Goal: Task Accomplishment & Management: Manage account settings

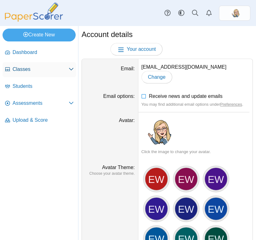
click at [44, 66] on span "Classes" at bounding box center [41, 69] width 56 height 7
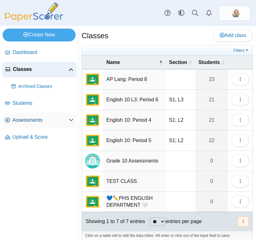
click at [41, 118] on span "Assessments" at bounding box center [41, 120] width 56 height 7
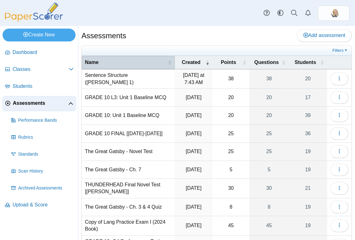
click at [160, 65] on span "Name" at bounding box center [126, 62] width 82 height 7
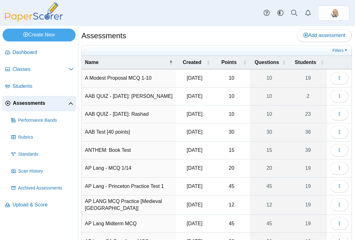
click at [125, 150] on td "ANTHEM: Book Test" at bounding box center [129, 150] width 94 height 18
click at [255, 149] on button "button" at bounding box center [339, 150] width 18 height 13
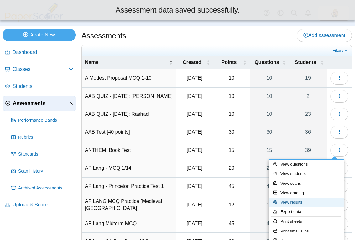
click at [255, 202] on link "View results" at bounding box center [305, 201] width 75 height 9
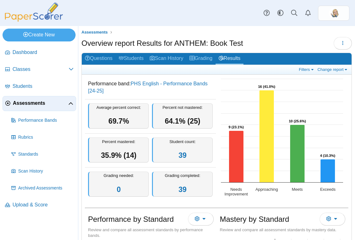
click at [161, 94] on dd "Performance band: PHS English - Performance Bands [24-25]" at bounding box center [150, 86] width 131 height 23
click at [125, 93] on dd "Performance band: PHS English - Performance Bands [24-25]" at bounding box center [150, 86] width 131 height 23
click at [343, 43] on button "button" at bounding box center [343, 43] width 18 height 13
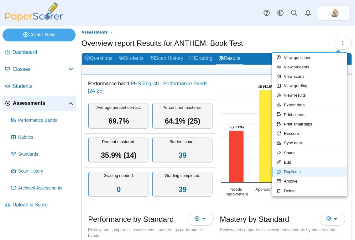
click at [309, 170] on link "Duplicate" at bounding box center [309, 171] width 75 height 9
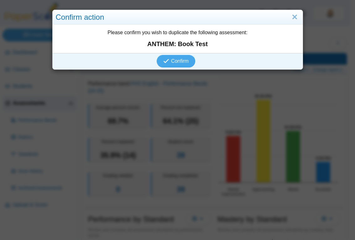
click at [193, 57] on div "Confirm" at bounding box center [176, 61] width 247 height 16
click at [175, 66] on button "Confirm" at bounding box center [176, 61] width 39 height 13
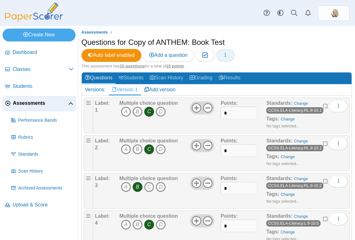
click at [231, 58] on button "button" at bounding box center [225, 55] width 18 height 13
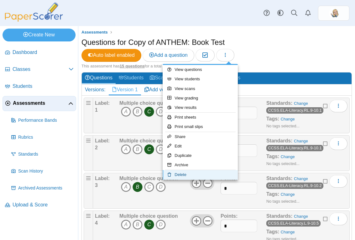
click at [186, 175] on link "Delete" at bounding box center [200, 174] width 75 height 9
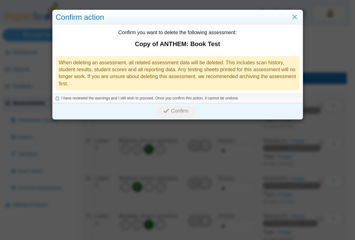
click at [129, 99] on span "I have reviewed the warnings and I still wish to proceed. Once you confirm this…" at bounding box center [150, 98] width 178 height 4
drag, startPoint x: 176, startPoint y: 112, endPoint x: 240, endPoint y: 47, distance: 90.8
click at [240, 47] on div "Confirm you want to delete the following assessment: Copy of ANTHEM: Book Test …" at bounding box center [178, 71] width 250 height 95
click at [292, 18] on link "Close" at bounding box center [295, 17] width 10 height 11
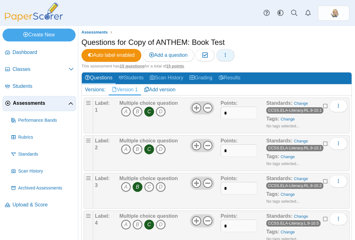
click at [223, 57] on button "button" at bounding box center [225, 55] width 18 height 13
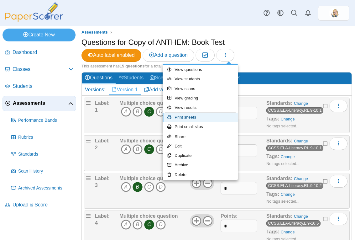
click at [188, 116] on link "Print sheets" at bounding box center [200, 116] width 75 height 9
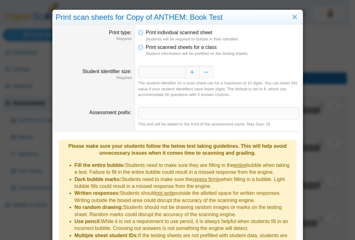
click at [175, 41] on dfn "Students will be required to bubble in their identifier." at bounding box center [223, 39] width 154 height 6
click at [177, 48] on span "Print scanned sheets for a class" at bounding box center [181, 46] width 71 height 5
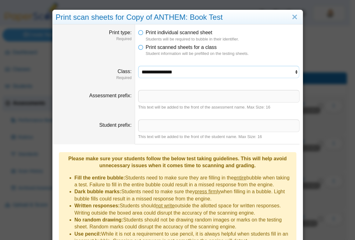
click at [192, 75] on select "**********" at bounding box center [218, 72] width 161 height 12
click at [292, 16] on link "Close" at bounding box center [295, 17] width 10 height 11
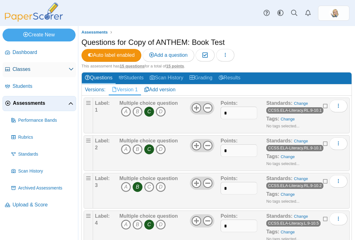
click at [17, 72] on span "Classes" at bounding box center [41, 69] width 56 height 7
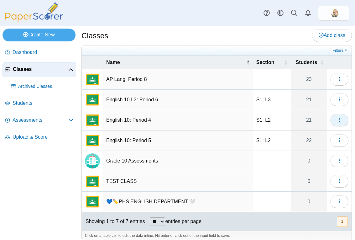
click at [337, 120] on icon "button" at bounding box center [339, 119] width 5 height 5
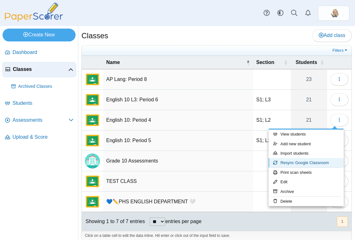
click at [302, 162] on link "Resync Google Classroom" at bounding box center [305, 162] width 75 height 9
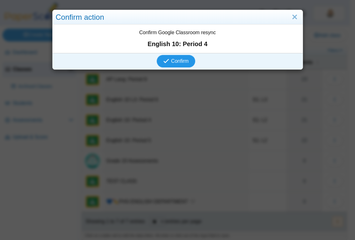
click at [172, 61] on span "Confirm" at bounding box center [180, 60] width 18 height 5
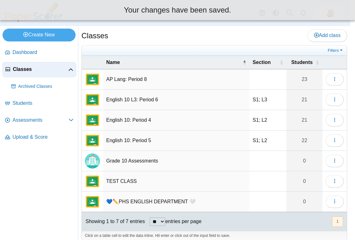
click at [174, 64] on body "Dashboard Classes Archived classes Students" at bounding box center [175, 120] width 350 height 240
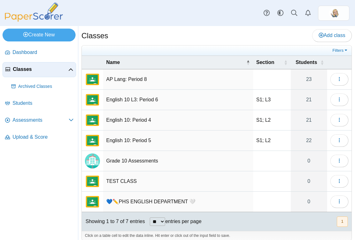
click at [340, 86] on td "Loading…" at bounding box center [339, 79] width 24 height 20
click at [339, 77] on use "button" at bounding box center [339, 79] width 1 height 4
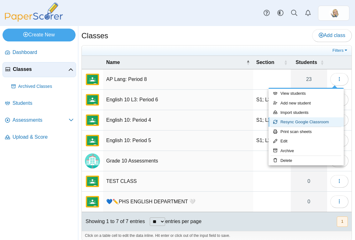
click at [292, 123] on link "Resync Google Classroom" at bounding box center [305, 121] width 75 height 9
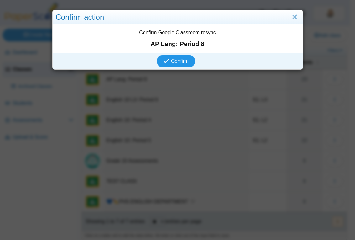
click at [164, 58] on icon "submit" at bounding box center [167, 61] width 8 height 7
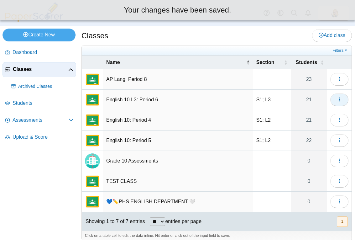
click at [330, 101] on button "button" at bounding box center [339, 99] width 18 height 13
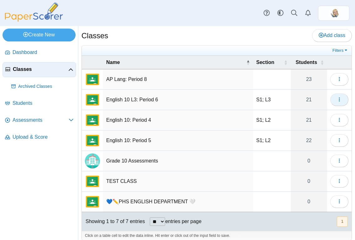
click at [337, 101] on icon "button" at bounding box center [339, 99] width 5 height 5
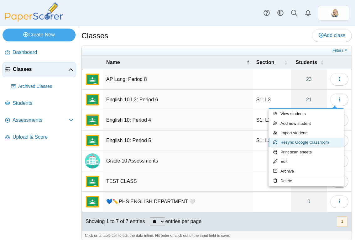
click at [294, 143] on link "Resync Google Classroom" at bounding box center [305, 142] width 75 height 9
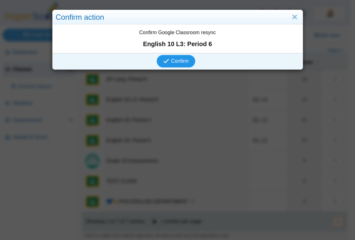
click at [178, 63] on span "Confirm" at bounding box center [180, 60] width 18 height 5
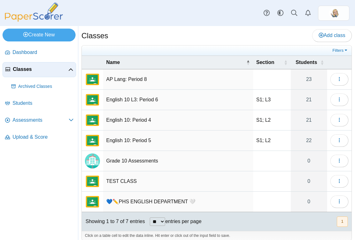
click at [341, 147] on td "Loading…" at bounding box center [339, 140] width 24 height 20
click at [333, 136] on button "button" at bounding box center [339, 140] width 18 height 13
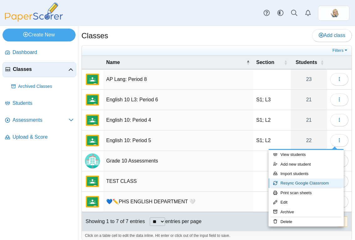
click at [298, 183] on link "Resync Google Classroom" at bounding box center [305, 182] width 75 height 9
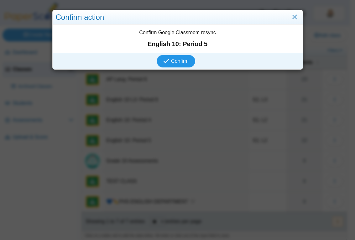
click at [176, 60] on span "Confirm" at bounding box center [180, 60] width 18 height 5
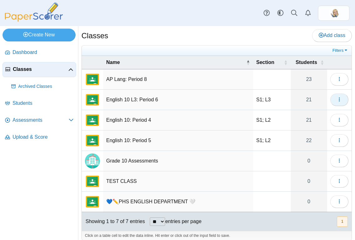
click at [337, 101] on icon "button" at bounding box center [339, 99] width 5 height 5
click at [330, 82] on button "button" at bounding box center [339, 79] width 18 height 13
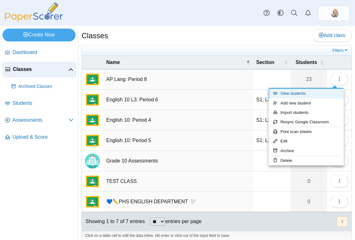
click at [301, 97] on link "View students" at bounding box center [305, 93] width 75 height 9
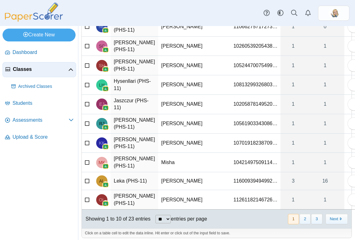
scroll to position [80, 0]
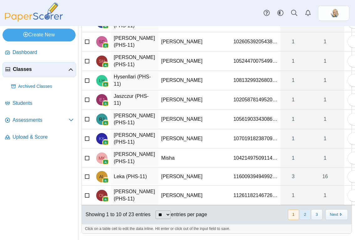
click at [302, 214] on button "2" at bounding box center [304, 214] width 11 height 10
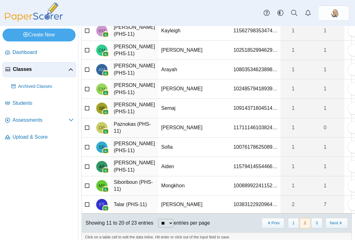
scroll to position [57, 0]
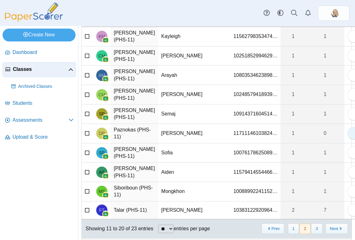
click at [354, 135] on icon "button" at bounding box center [356, 132] width 5 height 5
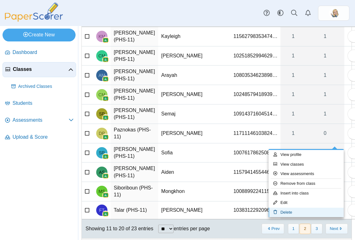
click at [315, 216] on link "Delete" at bounding box center [305, 211] width 75 height 9
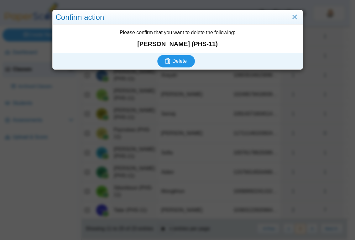
click at [178, 58] on button "Delete" at bounding box center [176, 61] width 38 height 13
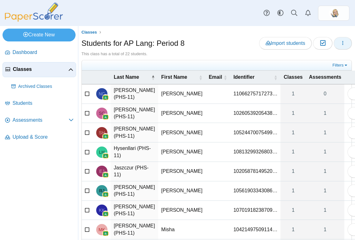
click at [340, 45] on icon "button" at bounding box center [342, 42] width 5 height 5
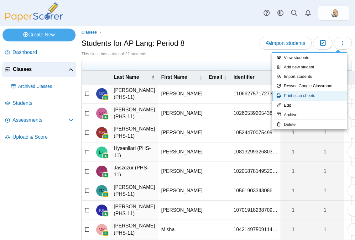
click at [300, 96] on link "Print scan sheets" at bounding box center [309, 95] width 75 height 9
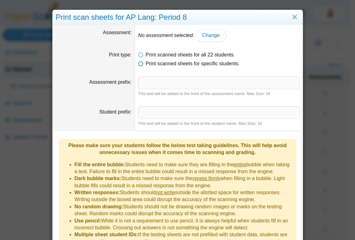
click at [196, 65] on span "Print scanned sheets for specific students." at bounding box center [193, 63] width 94 height 5
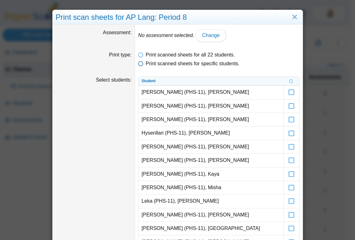
click at [181, 63] on span "Print scanned sheets for specific students." at bounding box center [193, 63] width 94 height 5
click at [180, 59] on ul "Print scanned sheets for all 22 students. Print scanned sheets for specific stu…" at bounding box center [218, 59] width 161 height 16
click at [182, 55] on span "Print scanned sheets for all 22 students." at bounding box center [190, 54] width 89 height 5
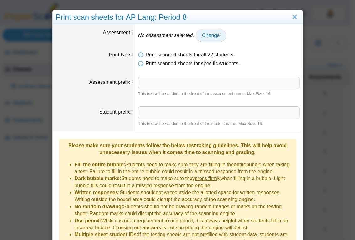
click at [207, 37] on span "Change" at bounding box center [211, 35] width 18 height 5
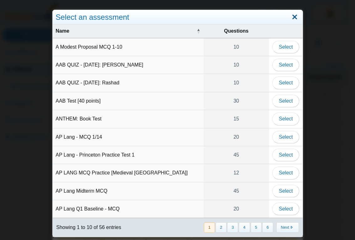
click at [294, 17] on link "Close" at bounding box center [295, 17] width 10 height 11
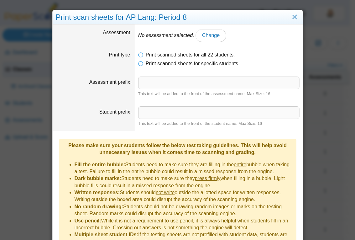
click at [297, 12] on div "Print scan sheets for AP Lang: Period 8" at bounding box center [178, 17] width 250 height 15
click at [295, 15] on link "Close" at bounding box center [295, 17] width 10 height 11
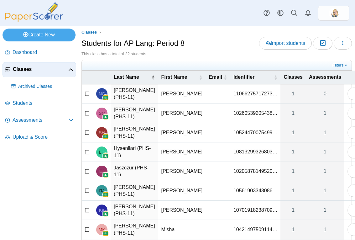
click at [34, 75] on link "Classes" at bounding box center [40, 69] width 74 height 15
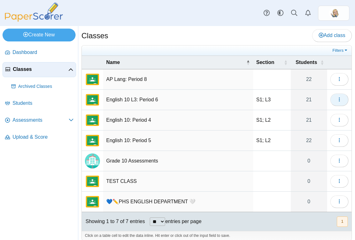
click at [337, 99] on icon "button" at bounding box center [339, 99] width 5 height 5
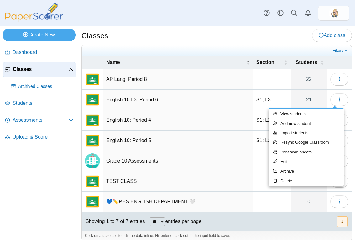
click at [200, 126] on td "English 10: Period 4" at bounding box center [178, 120] width 150 height 20
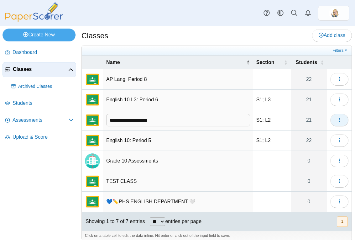
click at [337, 122] on icon "button" at bounding box center [339, 119] width 5 height 5
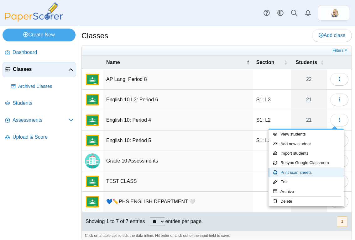
click at [315, 170] on link "Print scan sheets" at bounding box center [305, 172] width 75 height 9
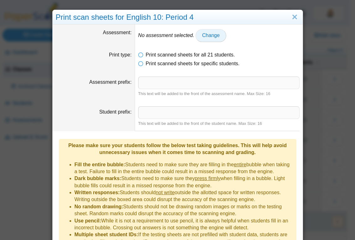
click at [204, 39] on link "Change" at bounding box center [210, 35] width 31 height 13
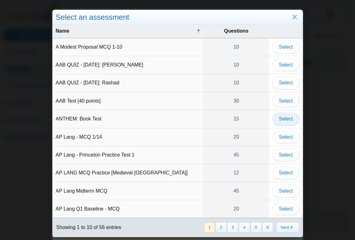
click at [286, 116] on span "Select" at bounding box center [286, 118] width 14 height 5
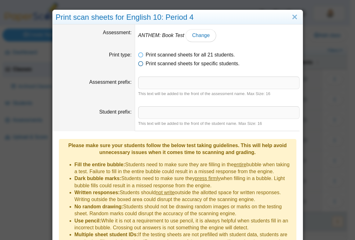
click at [226, 64] on span "Print scanned sheets for specific students." at bounding box center [193, 63] width 94 height 5
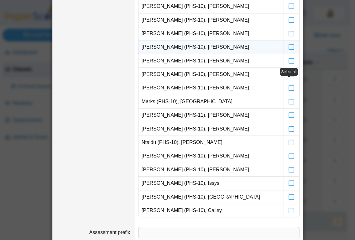
scroll to position [154, 0]
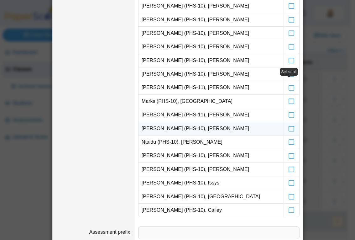
click at [288, 128] on icon at bounding box center [291, 126] width 6 height 6
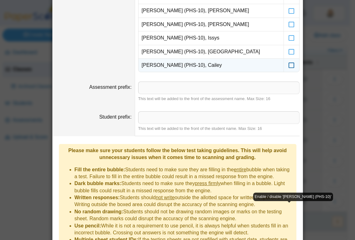
scroll to position [343, 0]
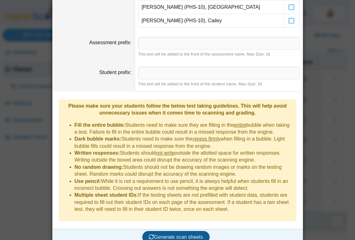
click at [183, 234] on span "Generate scan sheets" at bounding box center [176, 236] width 54 height 5
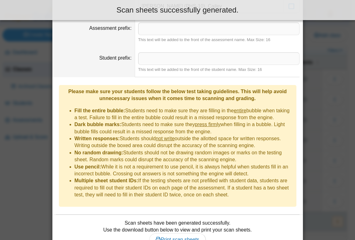
scroll to position [380, 0]
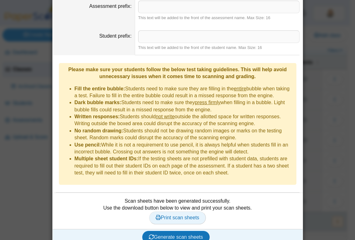
click at [188, 215] on span "Print scan sheets" at bounding box center [178, 217] width 44 height 5
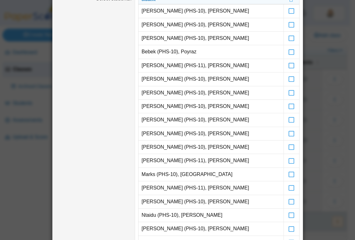
scroll to position [0, 0]
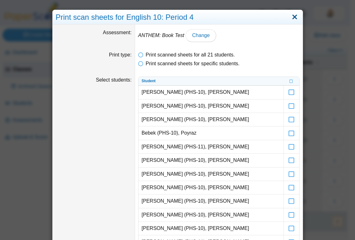
click at [291, 17] on link "Close" at bounding box center [295, 17] width 10 height 11
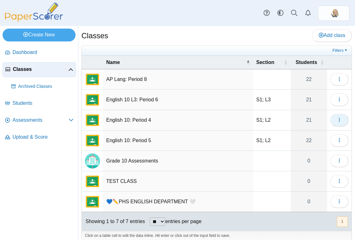
click at [332, 119] on button "button" at bounding box center [339, 120] width 18 height 13
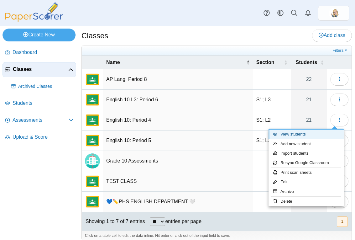
click at [312, 136] on link "View students" at bounding box center [305, 133] width 75 height 9
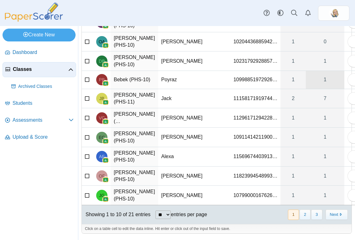
scroll to position [80, 0]
click at [303, 216] on button "2" at bounding box center [304, 214] width 11 height 10
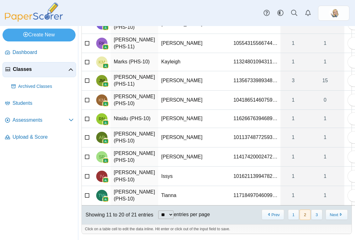
click at [89, 97] on icon at bounding box center [87, 99] width 5 height 4
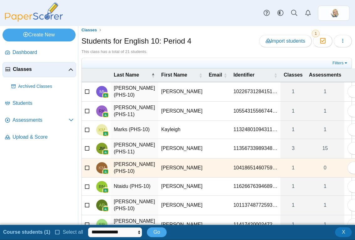
scroll to position [0, 0]
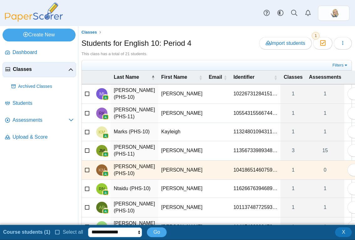
click at [109, 232] on select "**********" at bounding box center [115, 231] width 54 height 9
select select "******"
click at [88, 227] on select "**********" at bounding box center [115, 231] width 54 height 9
click at [154, 235] on button "Go" at bounding box center [157, 231] width 20 height 9
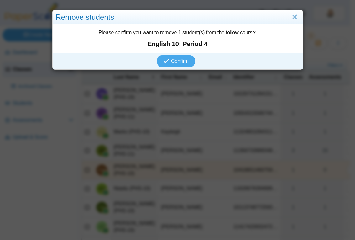
click at [177, 53] on div "Confirm" at bounding box center [176, 61] width 247 height 16
click at [176, 60] on span "Confirm" at bounding box center [180, 60] width 18 height 5
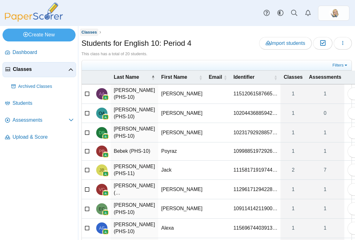
click at [87, 34] on link "Classes" at bounding box center [89, 33] width 19 height 8
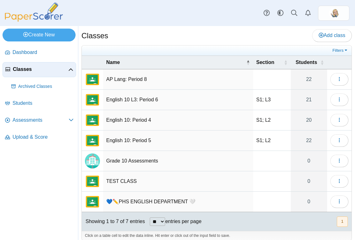
click at [331, 88] on td "Loading…" at bounding box center [339, 79] width 24 height 20
click at [333, 107] on td "Loading…" at bounding box center [339, 100] width 24 height 20
click at [331, 102] on button "button" at bounding box center [339, 99] width 18 height 13
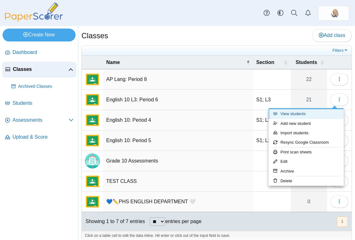
click at [304, 114] on link "View students" at bounding box center [305, 113] width 75 height 9
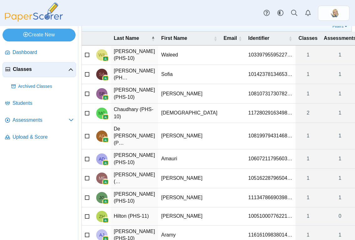
scroll to position [41, 0]
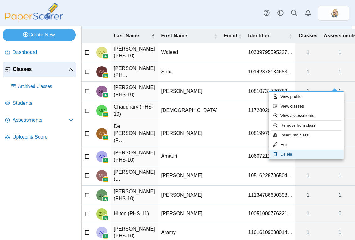
click at [298, 156] on link "Delete" at bounding box center [305, 153] width 75 height 9
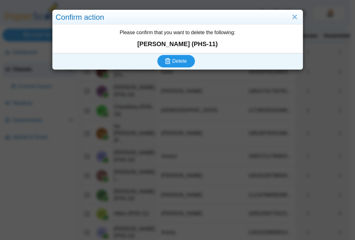
click at [169, 66] on button "Delete" at bounding box center [176, 61] width 38 height 13
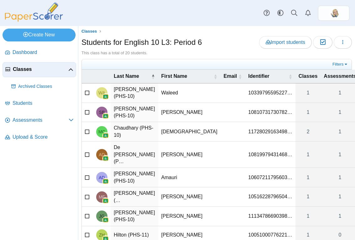
scroll to position [1, 0]
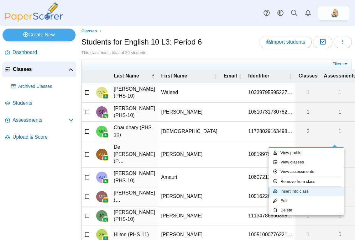
click at [306, 188] on link "Insert into class" at bounding box center [305, 190] width 75 height 9
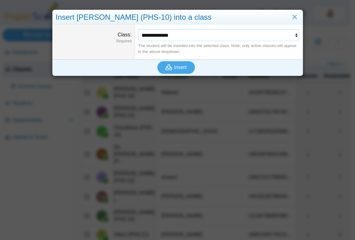
click at [169, 34] on select "**********" at bounding box center [218, 35] width 161 height 12
select select "**********"
click at [138, 29] on select "**********" at bounding box center [218, 35] width 161 height 12
click at [165, 66] on icon "submit" at bounding box center [168, 67] width 7 height 6
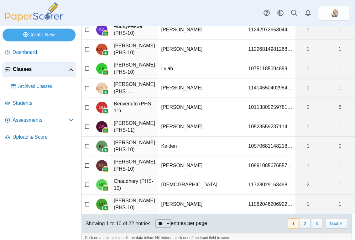
scroll to position [64, 0]
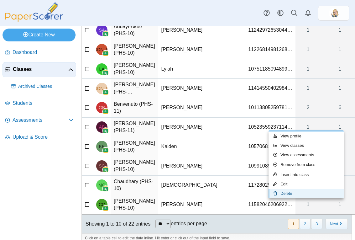
click at [326, 195] on link "Delete" at bounding box center [305, 193] width 75 height 9
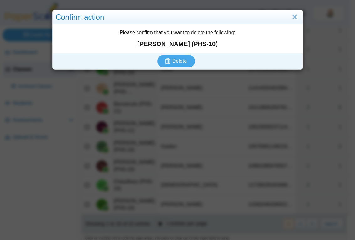
click at [173, 51] on div "Please confirm that you want to delete the following: [PERSON_NAME] (PHS-10)" at bounding box center [178, 38] width 250 height 28
click at [175, 59] on span "Delete" at bounding box center [179, 60] width 14 height 5
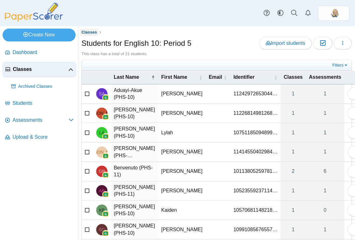
click at [93, 32] on span "Classes" at bounding box center [88, 32] width 15 height 5
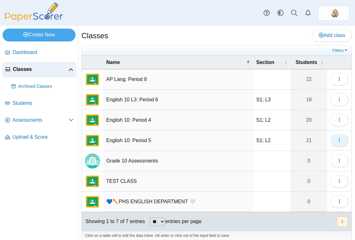
click at [338, 142] on button "button" at bounding box center [339, 140] width 18 height 13
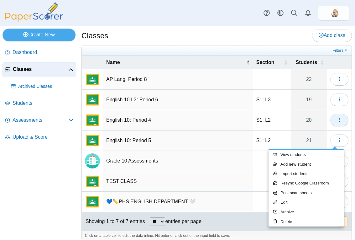
click at [337, 122] on button "button" at bounding box center [339, 120] width 18 height 13
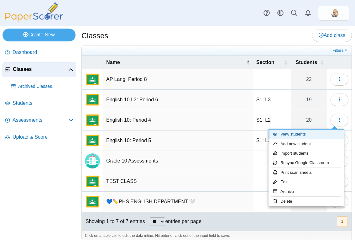
click at [309, 136] on link "View students" at bounding box center [305, 133] width 75 height 9
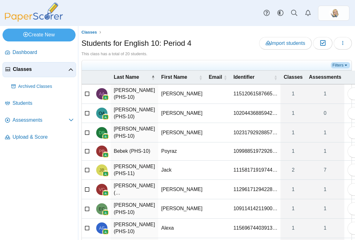
click at [332, 67] on link "Filters" at bounding box center [340, 65] width 19 height 6
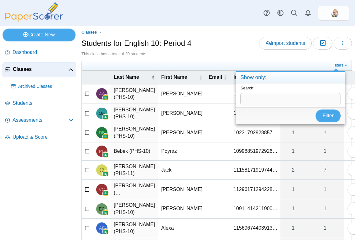
click at [292, 69] on div "Filters" at bounding box center [217, 65] width 270 height 10
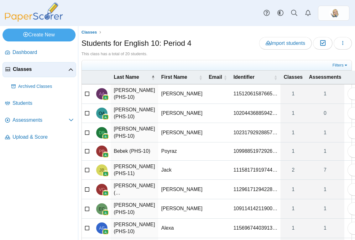
click at [346, 38] on div "Import students Moderation 0 Loading…" at bounding box center [305, 43] width 93 height 13
click at [341, 42] on button "button" at bounding box center [343, 43] width 18 height 13
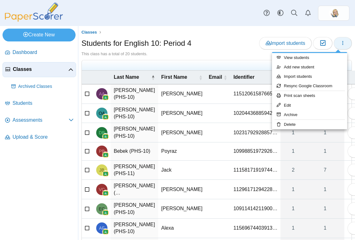
click at [340, 43] on icon "button" at bounding box center [342, 42] width 5 height 5
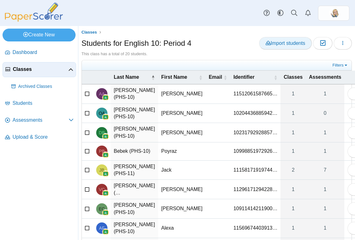
click at [259, 45] on link "Import students" at bounding box center [285, 43] width 53 height 13
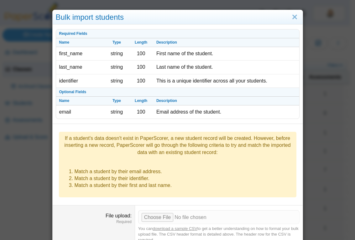
click at [298, 15] on div "Bulk import students" at bounding box center [178, 17] width 250 height 15
click at [294, 17] on link "Close" at bounding box center [295, 17] width 10 height 11
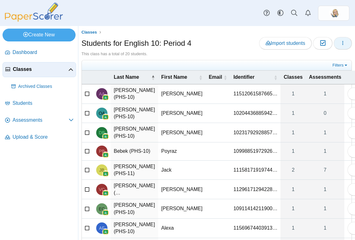
click at [334, 46] on button "button" at bounding box center [343, 43] width 18 height 13
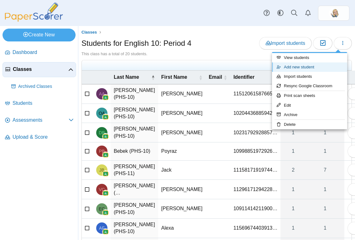
click at [303, 67] on link "Add new student" at bounding box center [309, 66] width 75 height 9
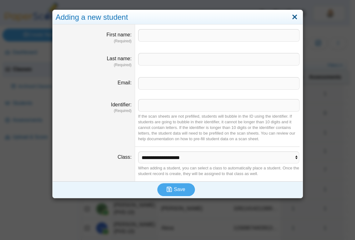
click at [293, 14] on link "Close" at bounding box center [295, 17] width 10 height 11
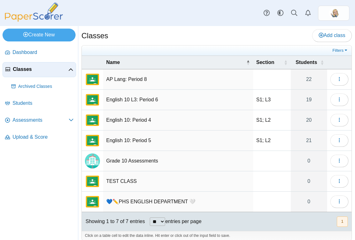
click at [327, 135] on td "Loading…" at bounding box center [339, 140] width 24 height 20
click at [330, 139] on button "button" at bounding box center [339, 140] width 18 height 13
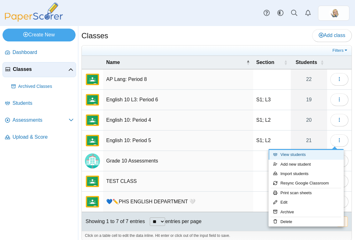
click at [296, 155] on link "View students" at bounding box center [305, 154] width 75 height 9
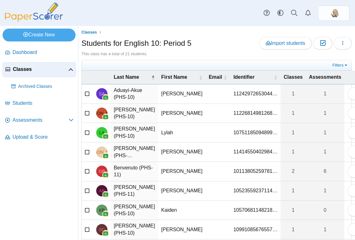
click at [44, 73] on link "Classes" at bounding box center [40, 69] width 74 height 15
